Goal: Task Accomplishment & Management: Use online tool/utility

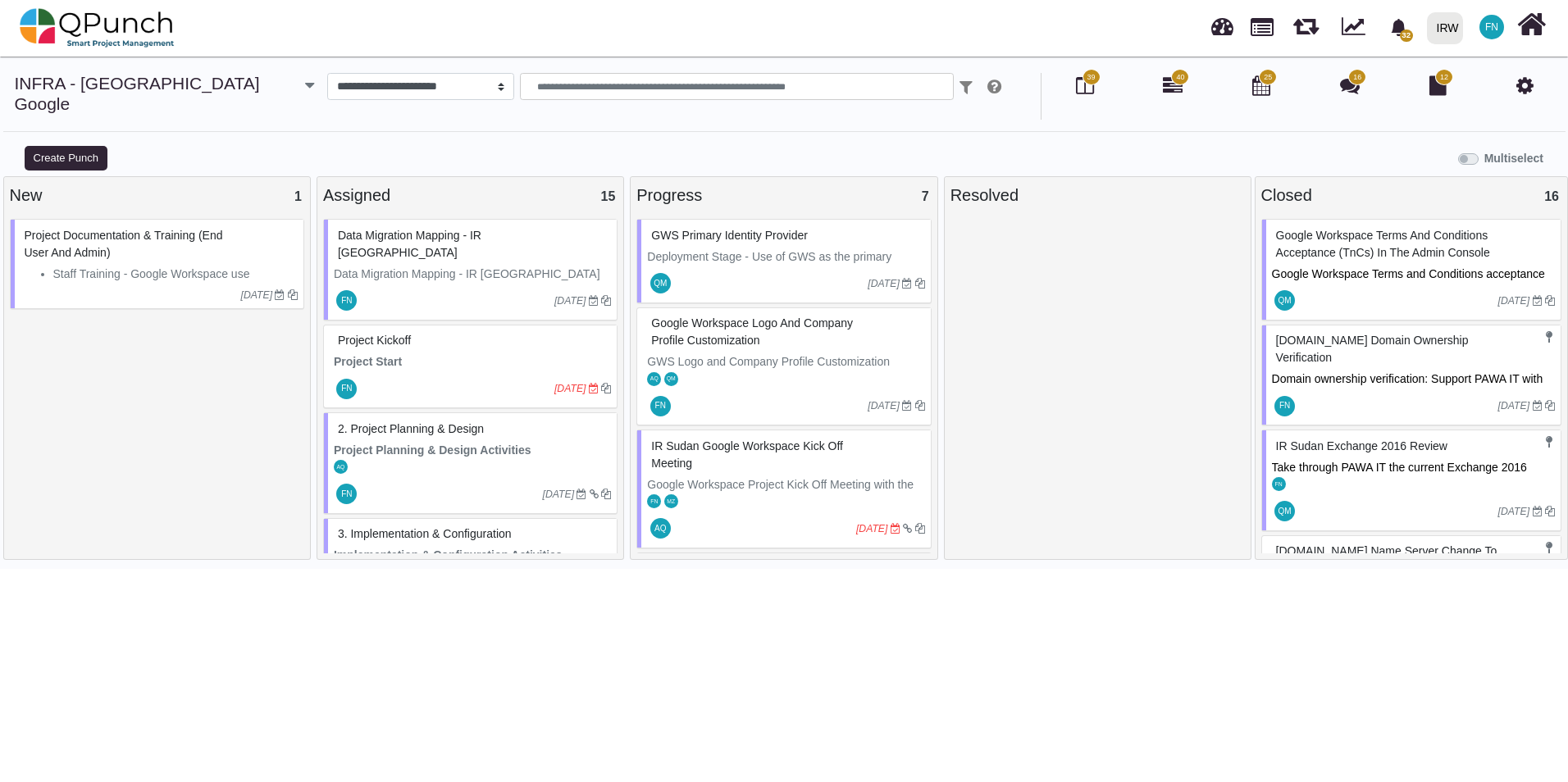
scroll to position [427, 0]
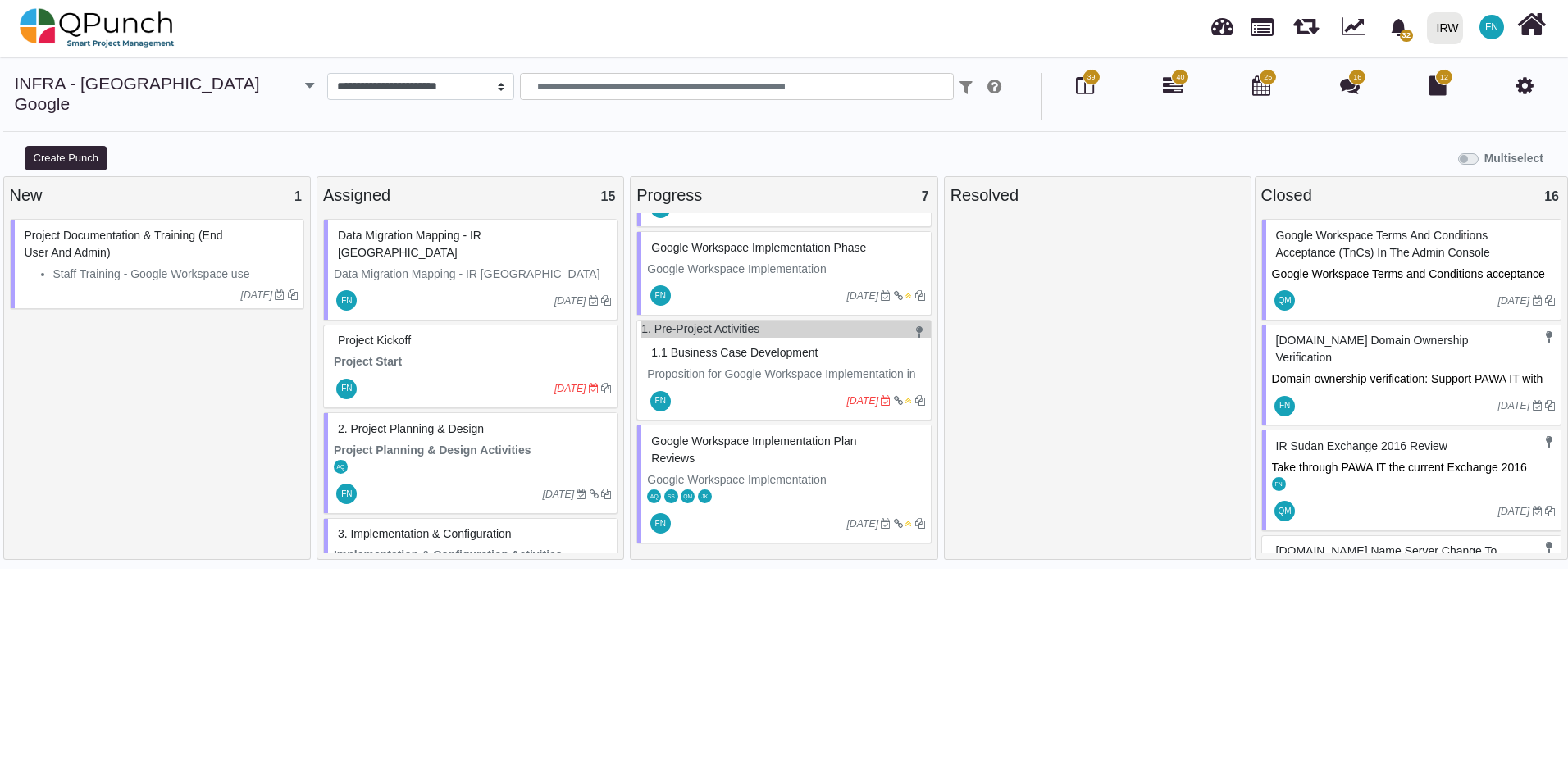
click at [476, 229] on span "Data Migration Mapping - IR Sudan" at bounding box center [410, 244] width 144 height 30
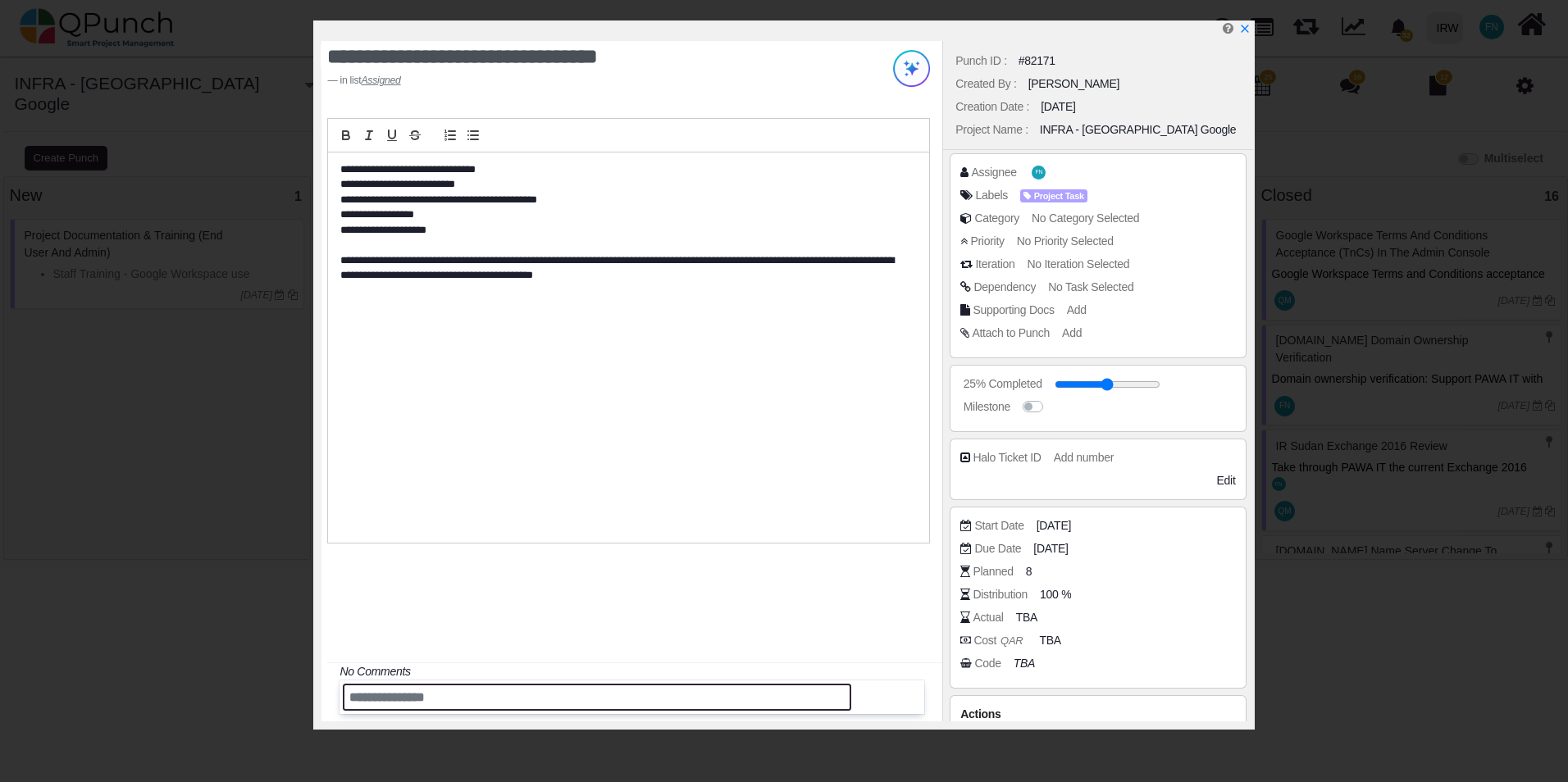
click at [476, 700] on input "text" at bounding box center [596, 697] width 507 height 27
paste input "**********"
type input "**********"
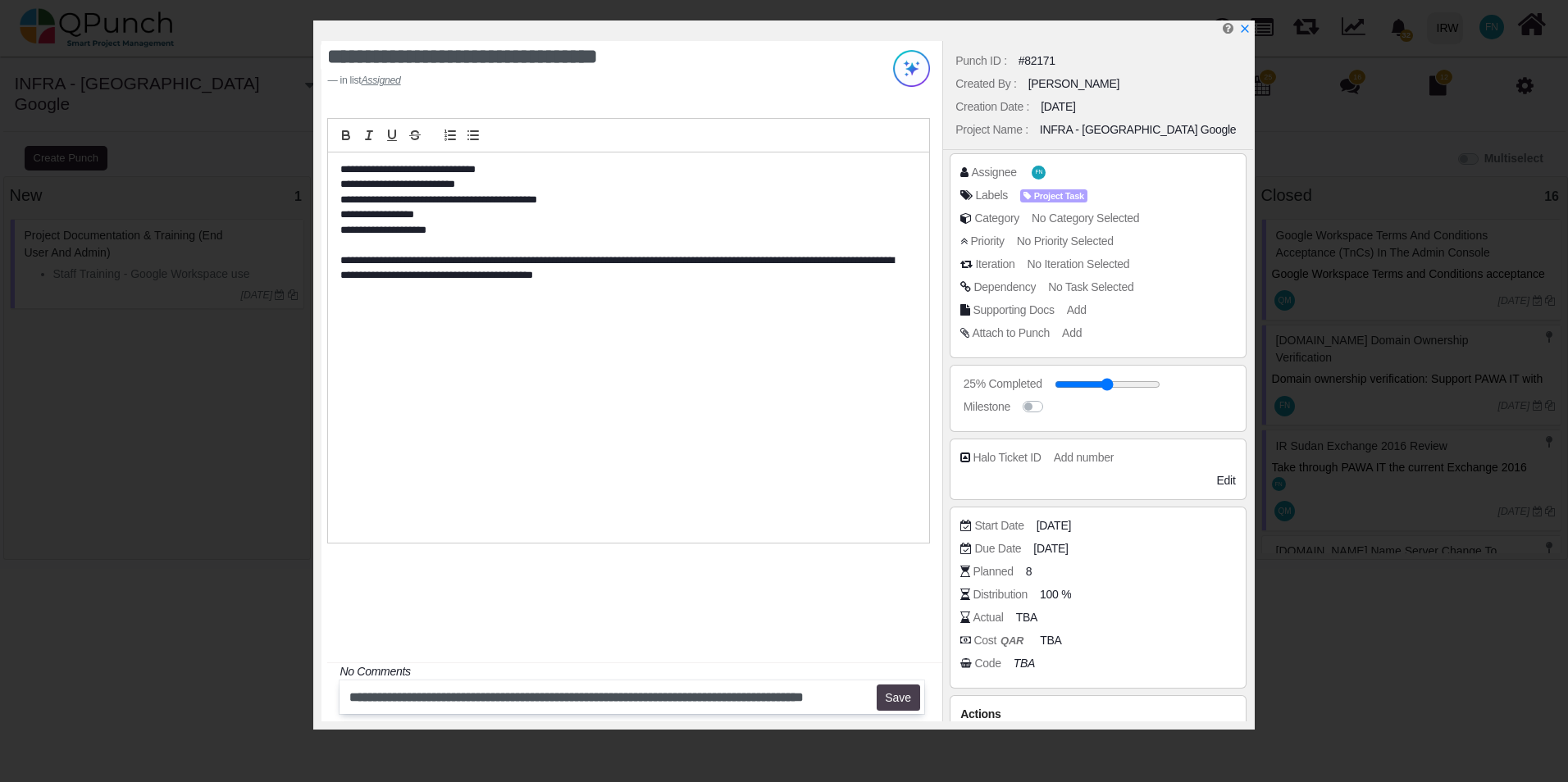
click at [893, 696] on button "Save" at bounding box center [898, 698] width 43 height 26
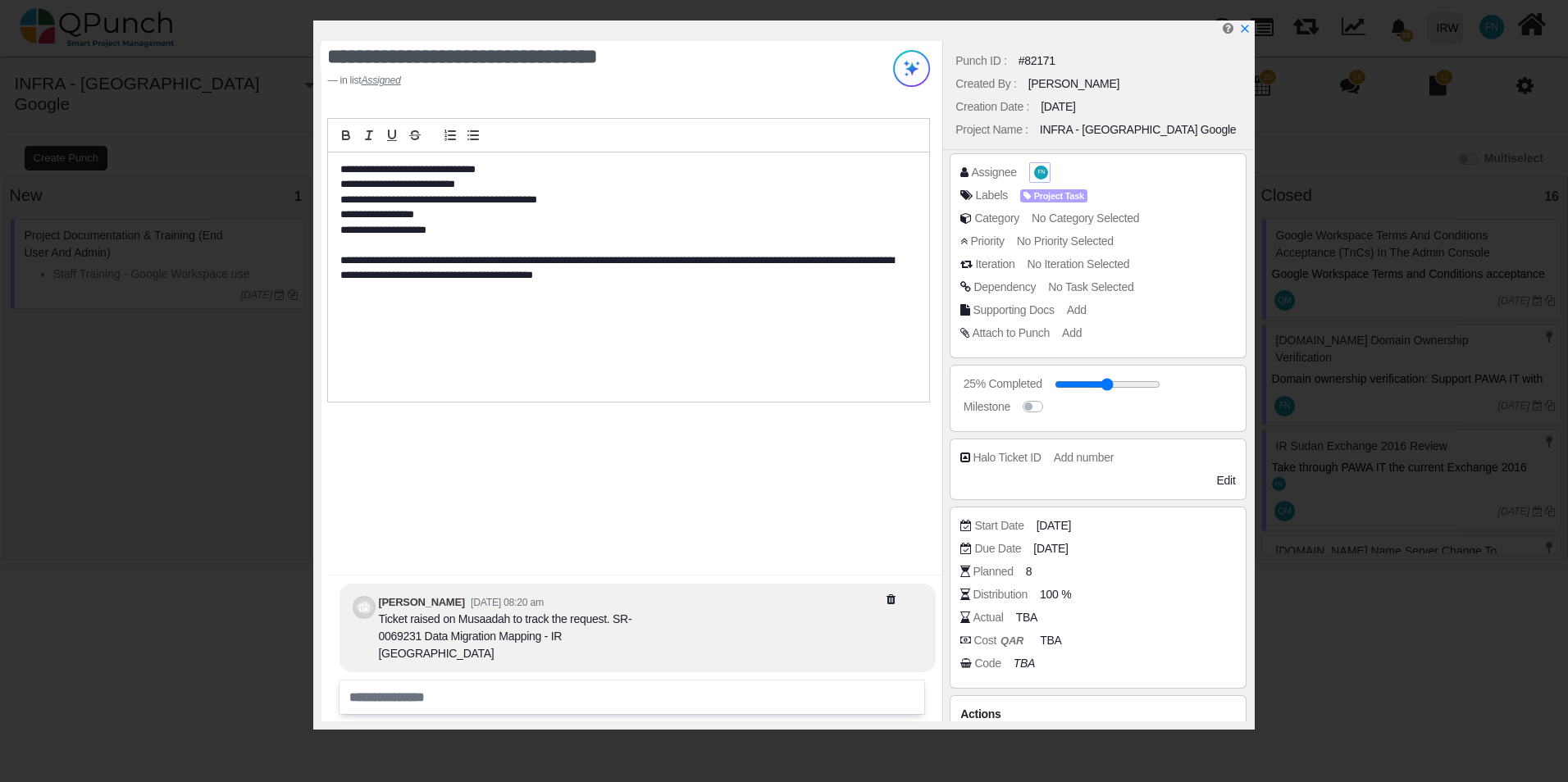
click at [1038, 171] on span "FN" at bounding box center [1042, 173] width 8 height 6
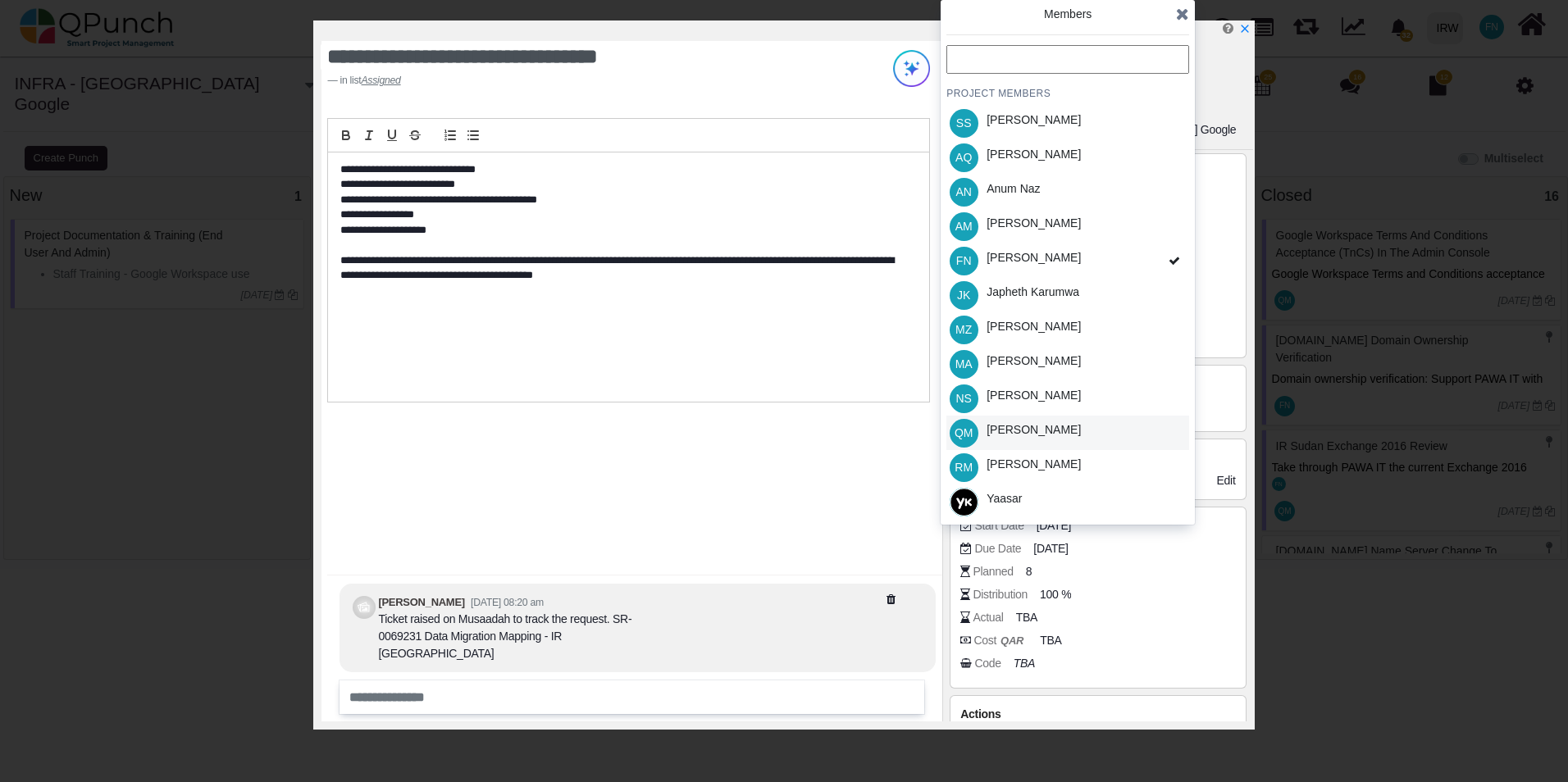
click at [1038, 430] on div "[PERSON_NAME]" at bounding box center [1034, 430] width 95 height 17
click at [1183, 16] on icon at bounding box center [1182, 14] width 13 height 16
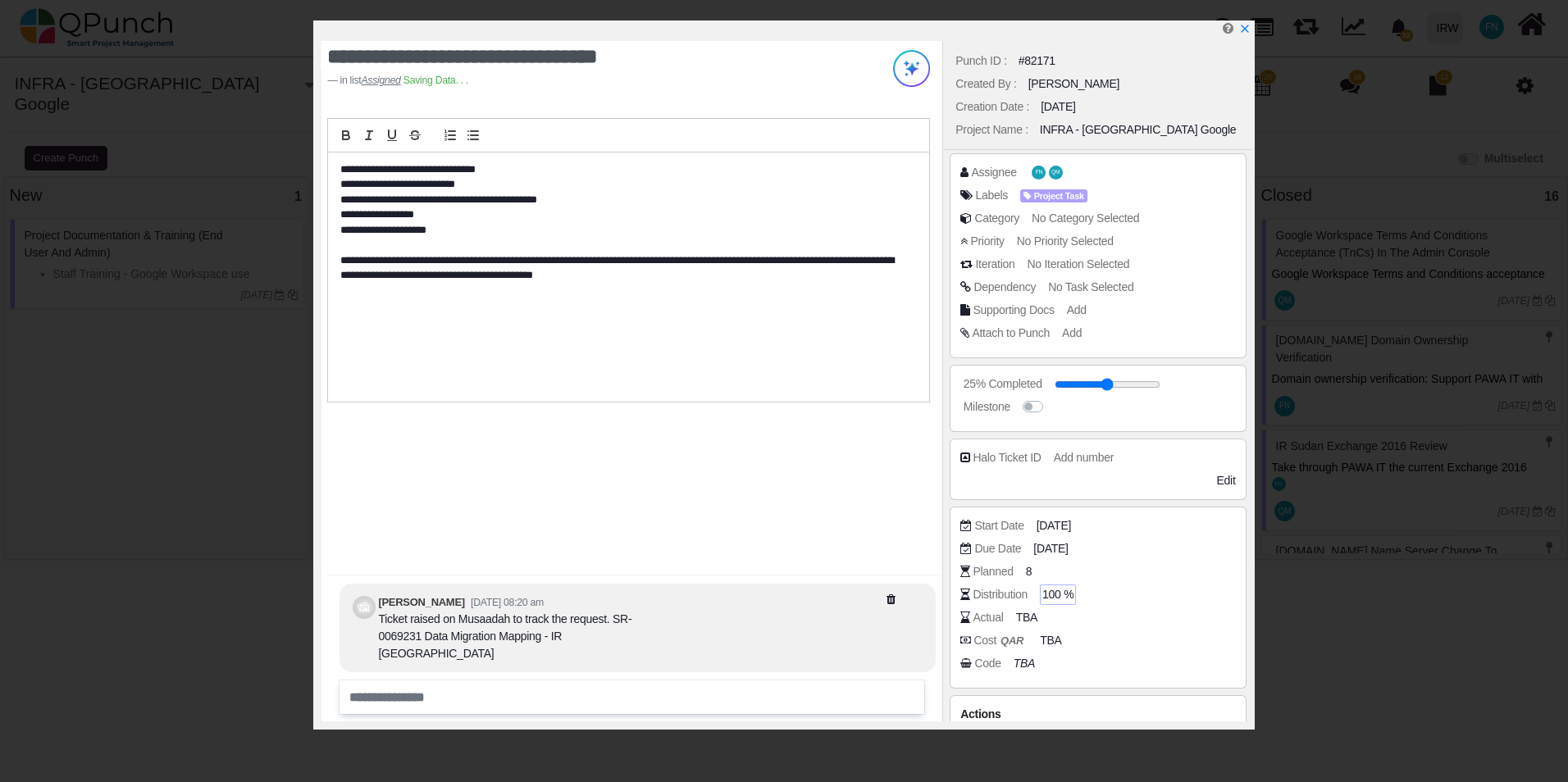
click at [1060, 592] on span "100 %" at bounding box center [1058, 595] width 31 height 17
type input "*"
click at [1099, 287] on span "No Task Selected" at bounding box center [1091, 286] width 85 height 13
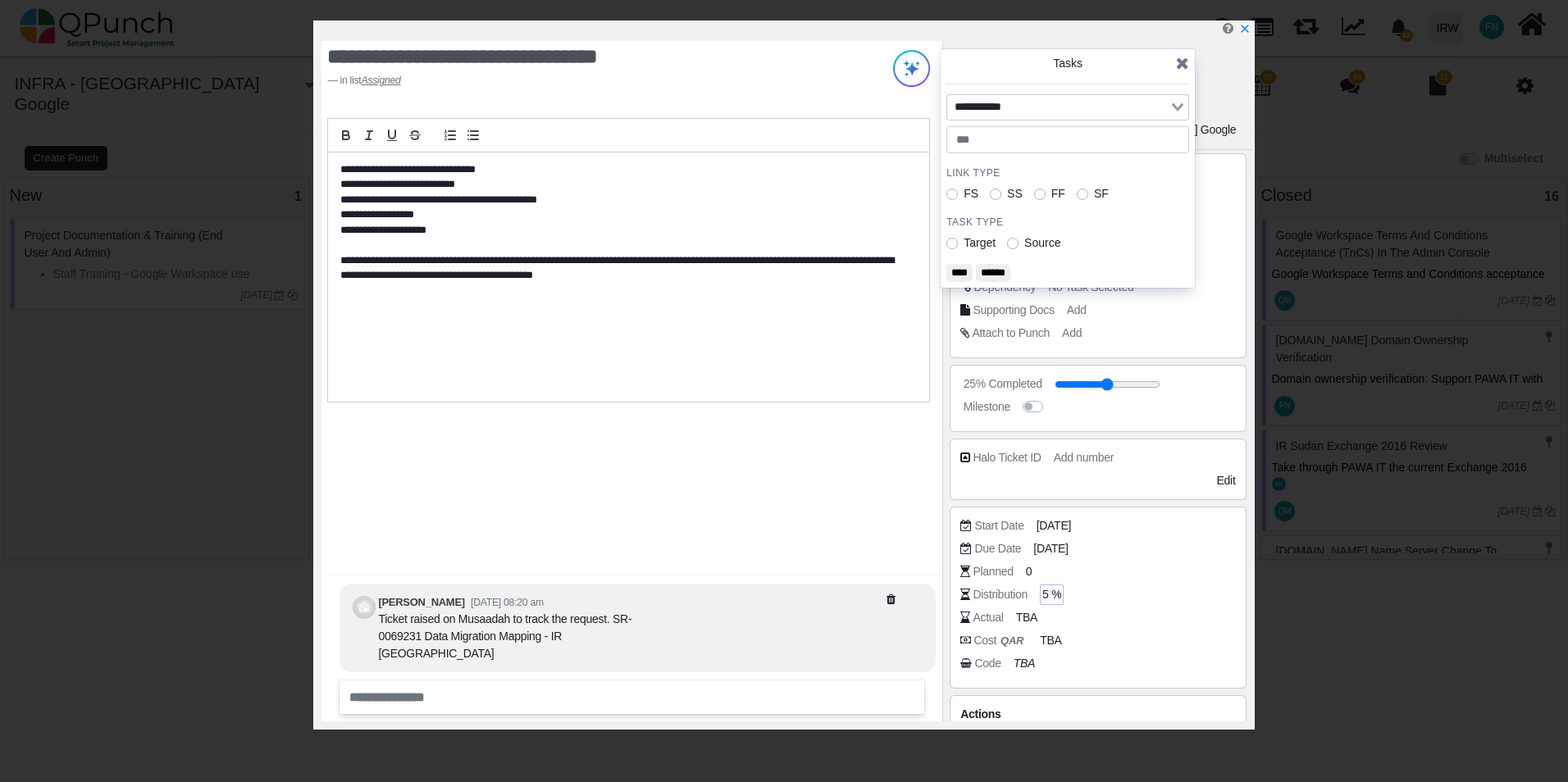
click at [1173, 105] on icon "Search for option" at bounding box center [1177, 107] width 11 height 8
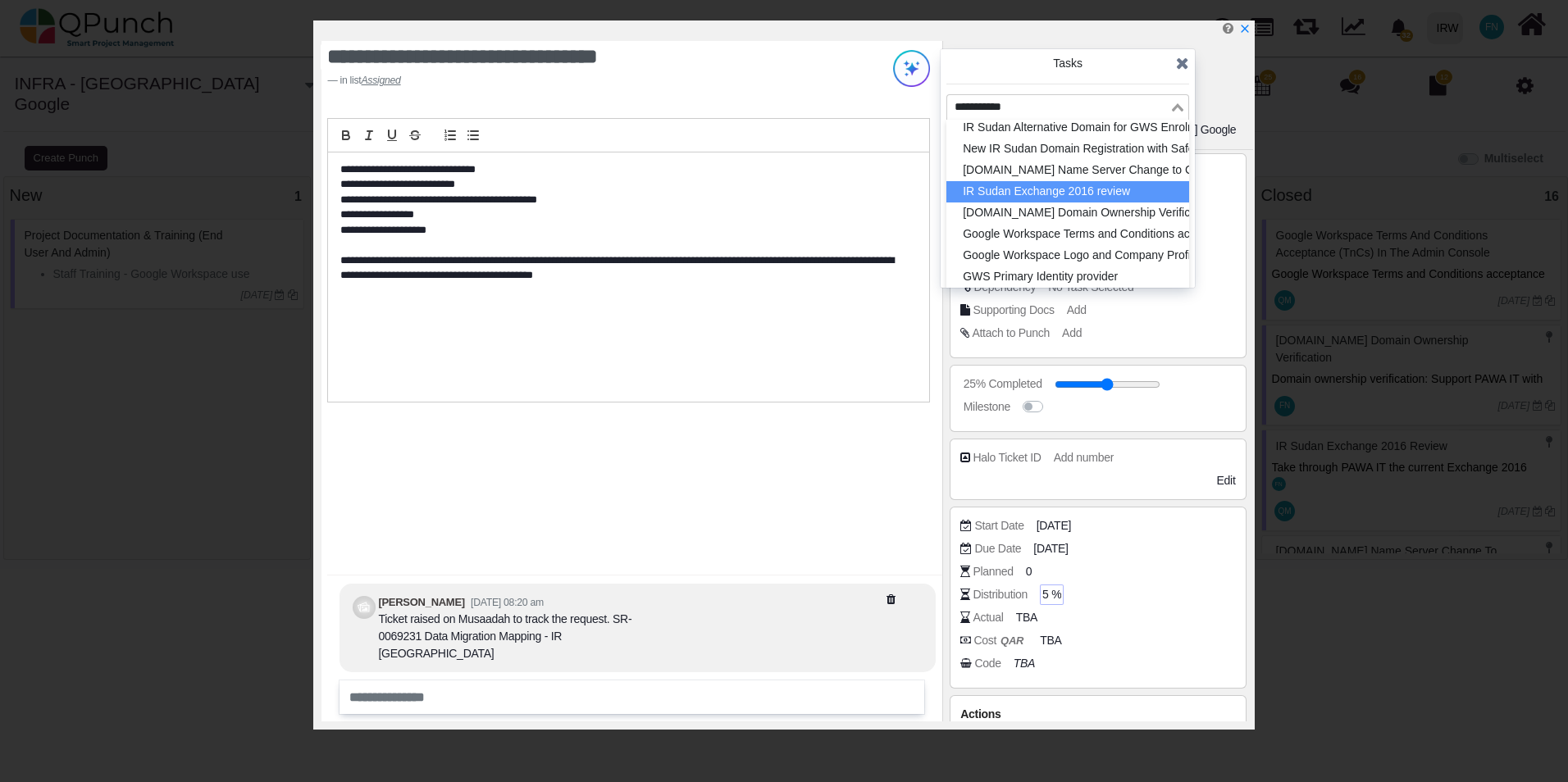
scroll to position [557, 0]
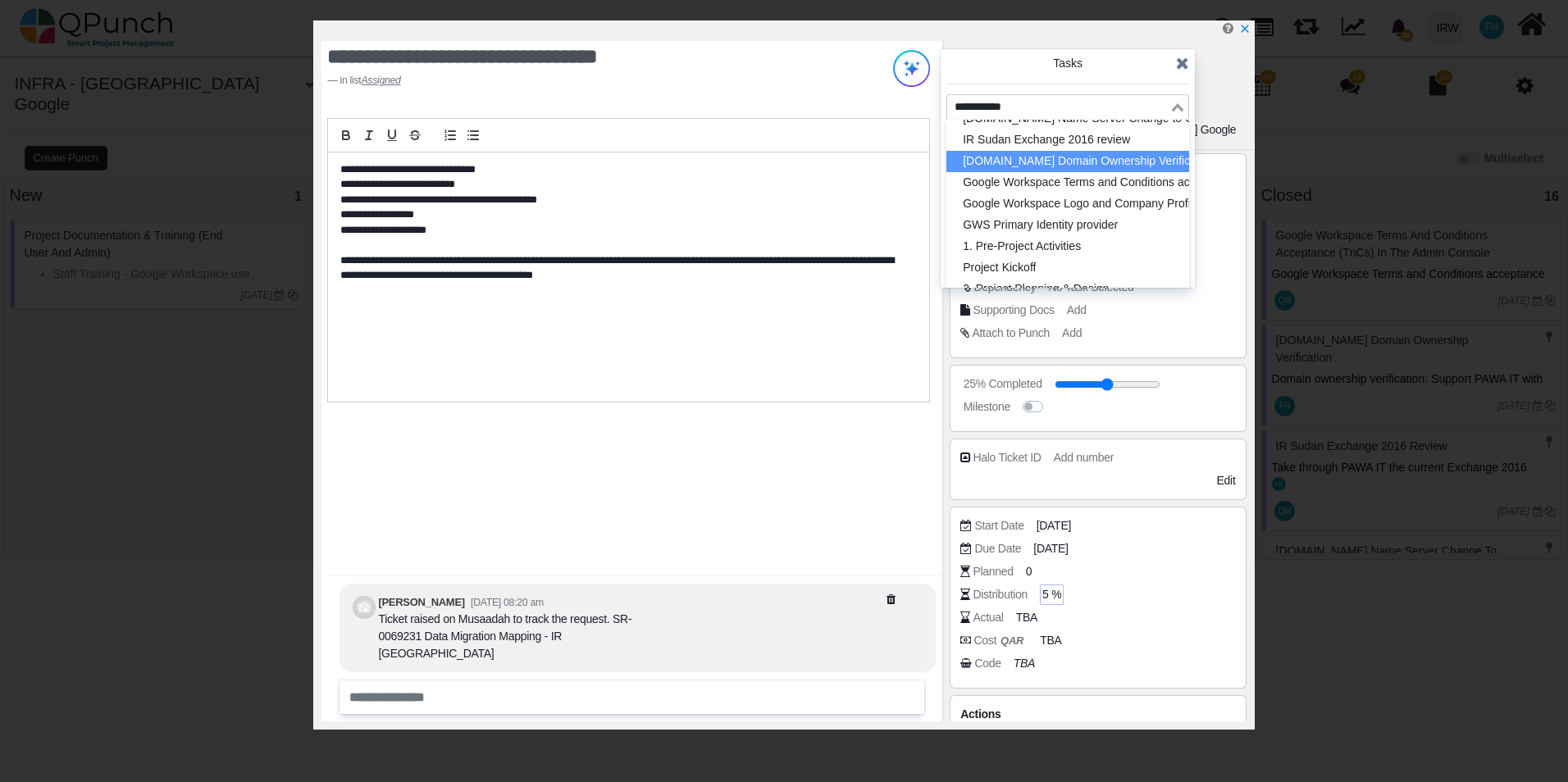
click at [1186, 65] on icon at bounding box center [1182, 62] width 13 height 16
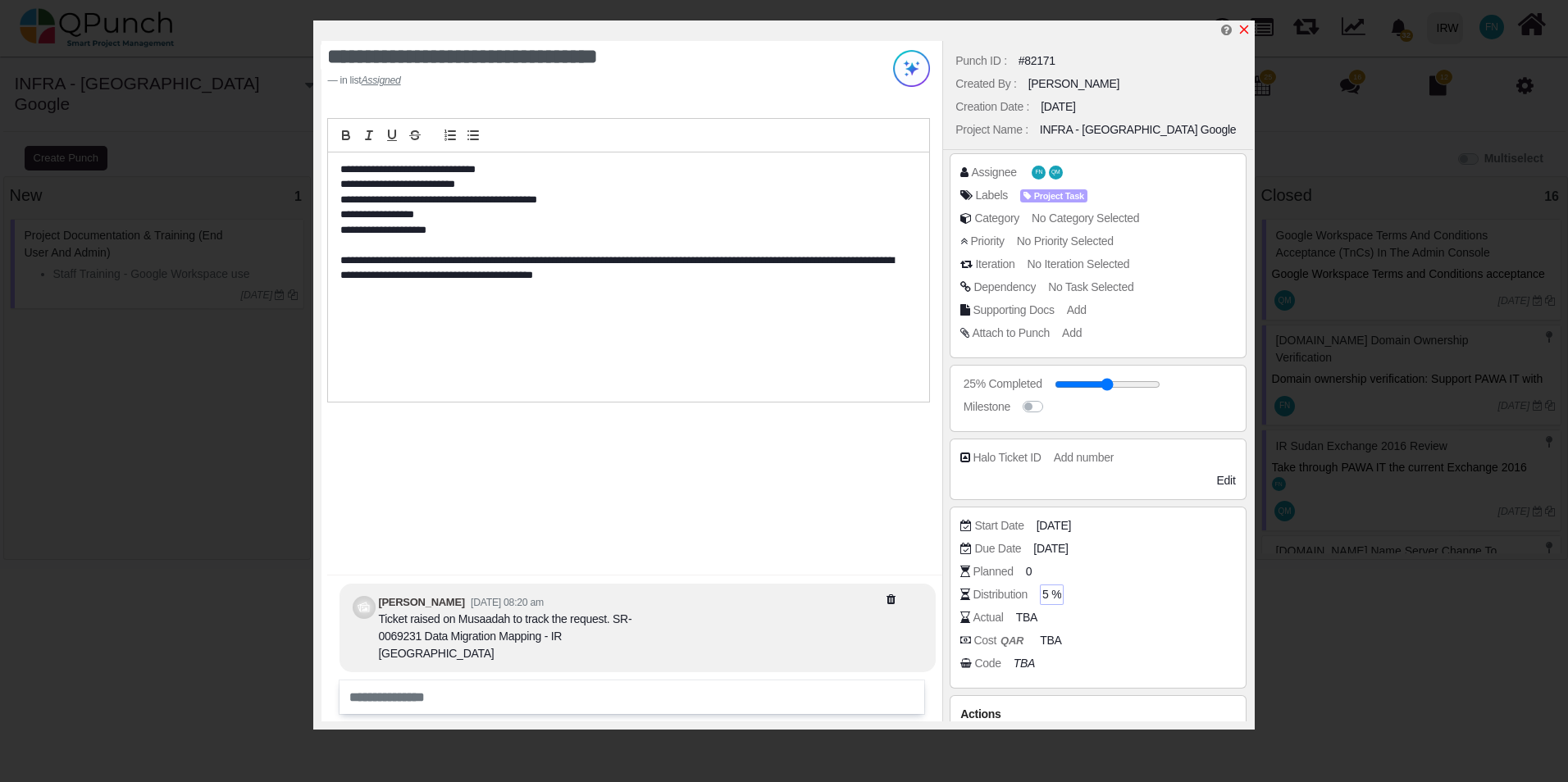
click at [1243, 32] on icon "x" at bounding box center [1244, 29] width 9 height 9
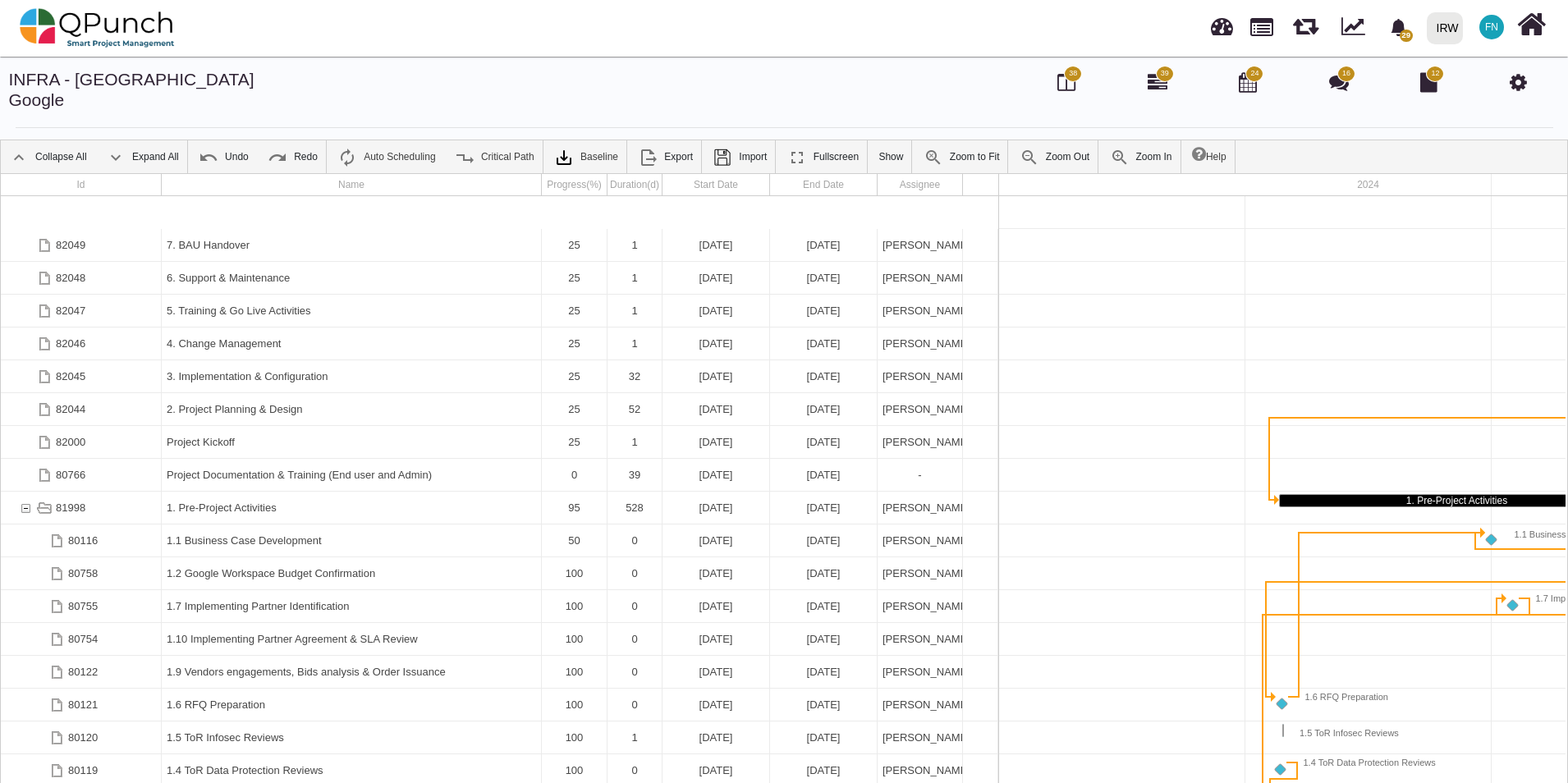
scroll to position [0, 307]
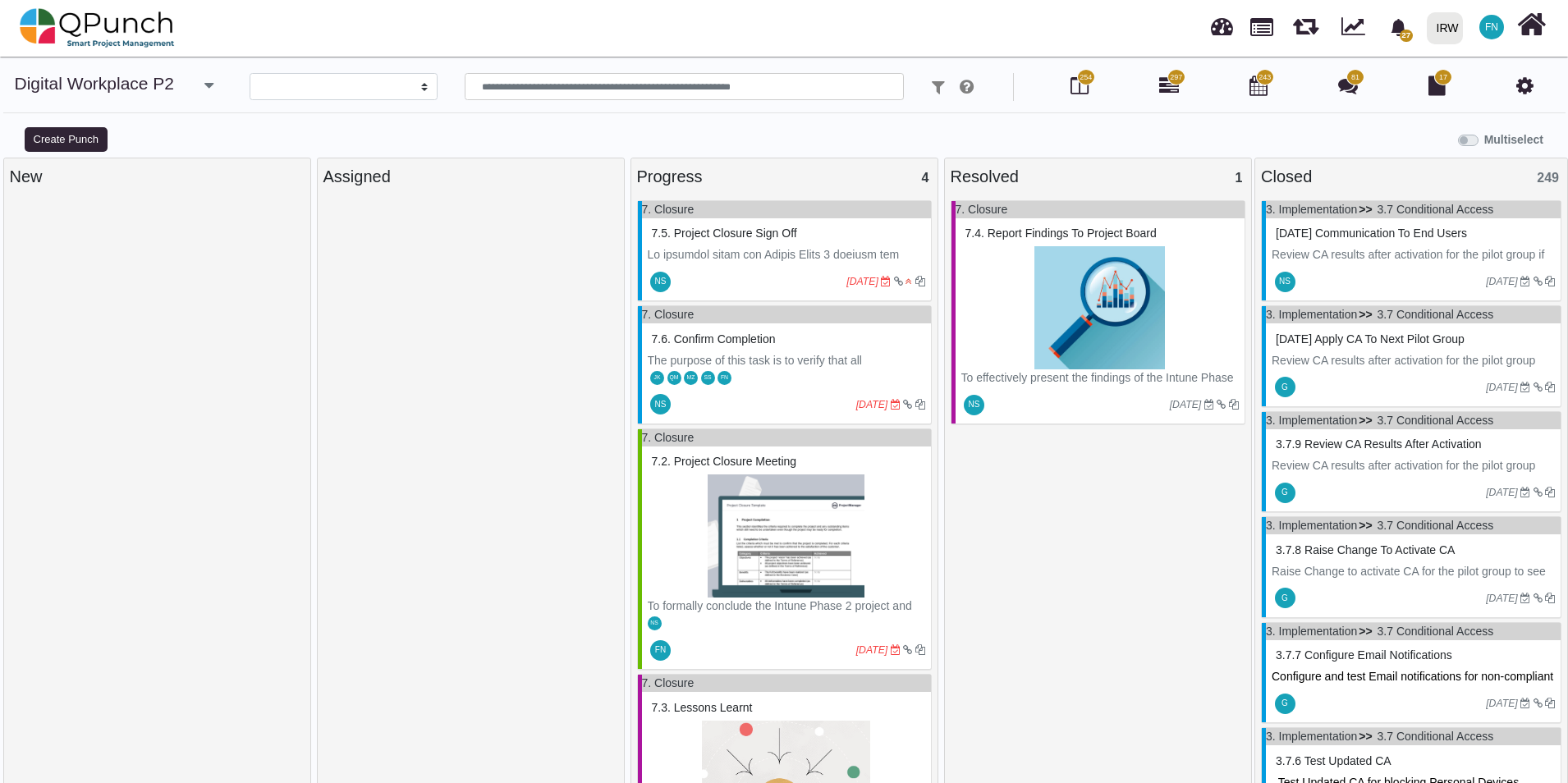
select select
